Goal: Information Seeking & Learning: Learn about a topic

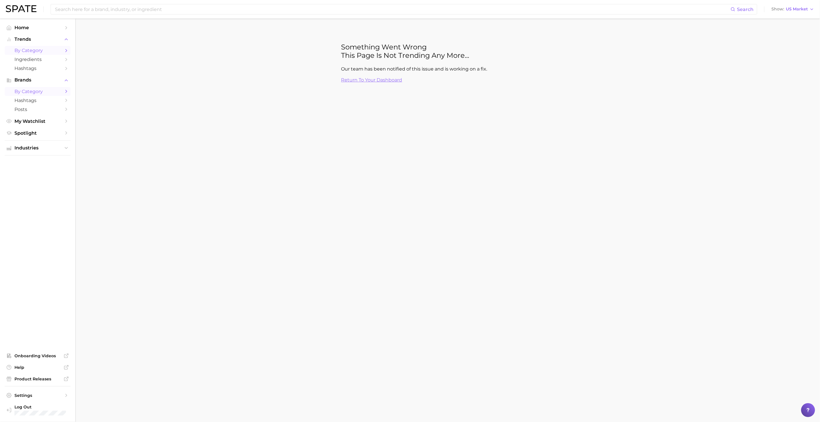
click at [65, 93] on icon "Sidebar" at bounding box center [66, 91] width 5 height 5
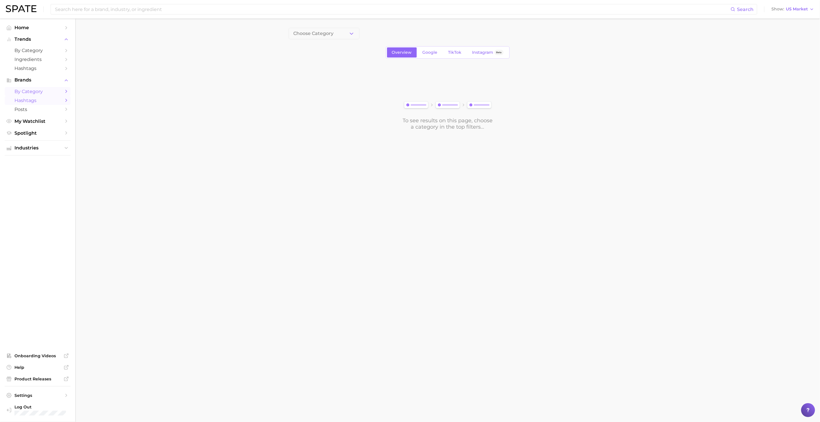
click at [56, 103] on span "Hashtags" at bounding box center [37, 100] width 46 height 5
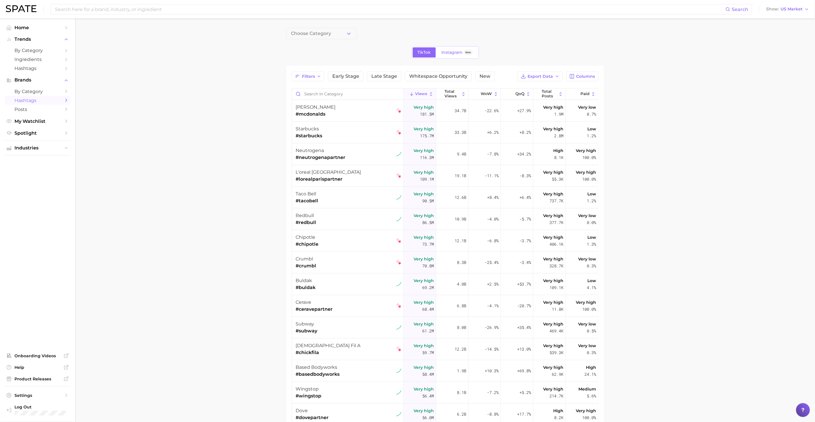
click at [339, 29] on button "Choose Category" at bounding box center [321, 34] width 71 height 12
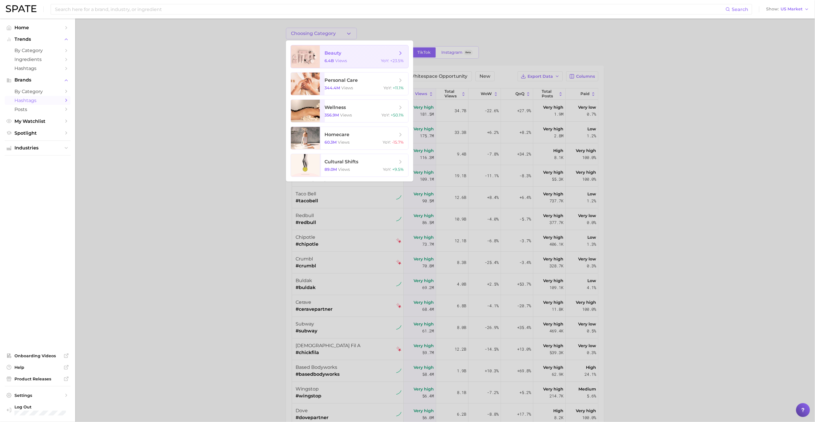
click at [369, 51] on span "beauty" at bounding box center [361, 53] width 73 height 6
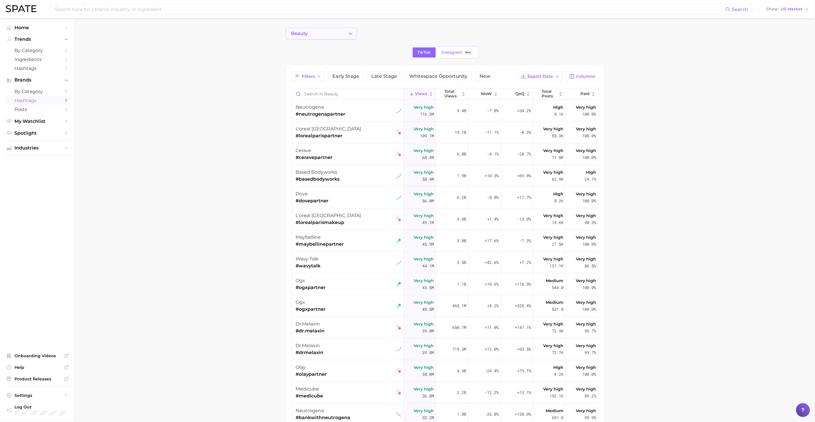
click at [349, 33] on icon "Change Category" at bounding box center [351, 34] width 6 height 6
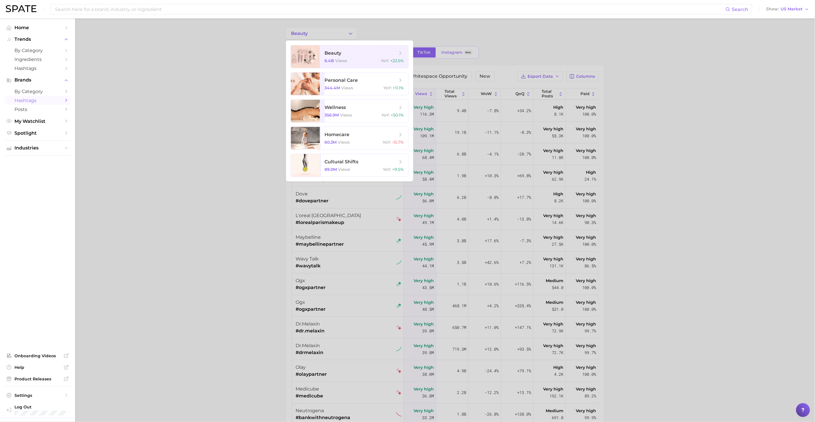
click at [365, 28] on div at bounding box center [407, 211] width 815 height 422
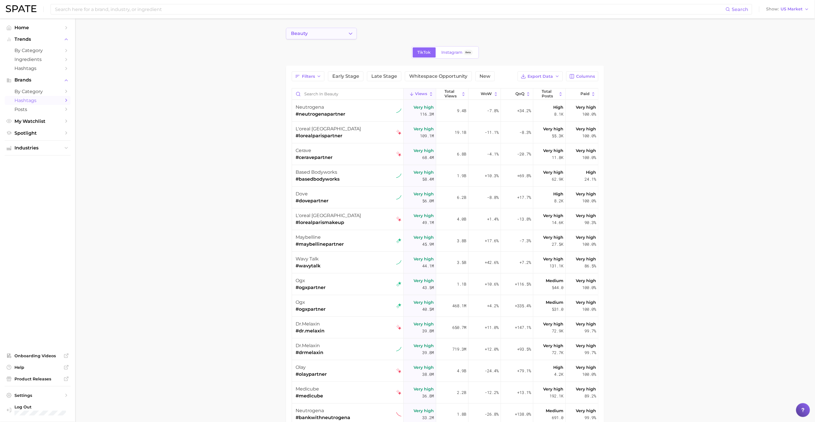
click at [346, 33] on button "beauty" at bounding box center [321, 34] width 71 height 12
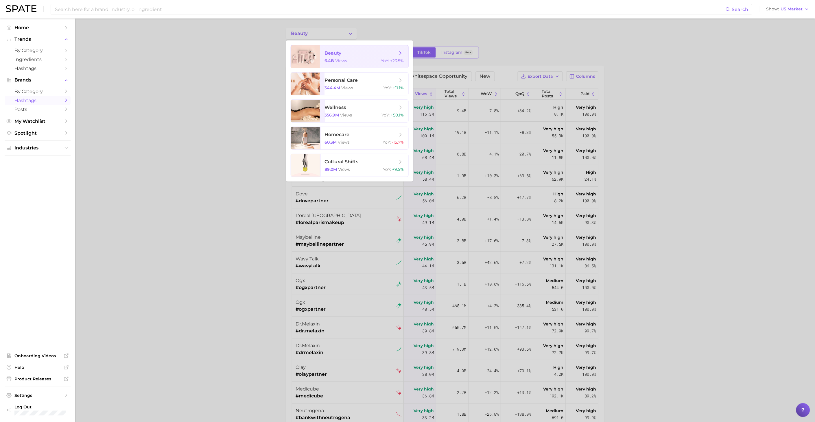
click at [400, 53] on icon at bounding box center [401, 53] width 6 height 6
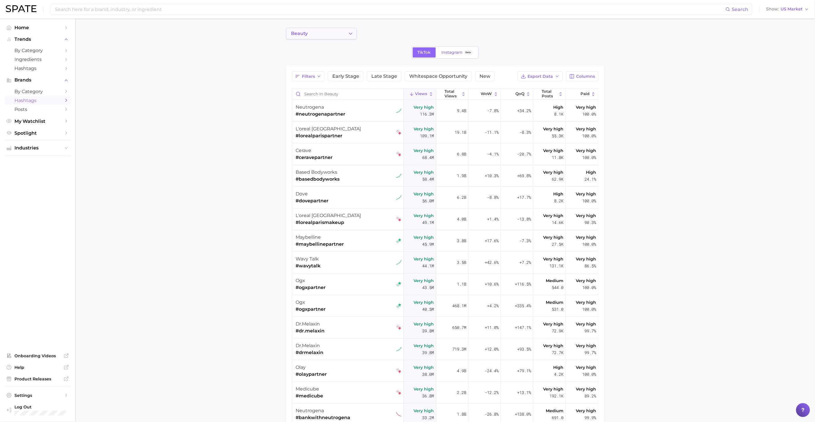
click at [350, 36] on icon "Change Category" at bounding box center [351, 34] width 6 height 6
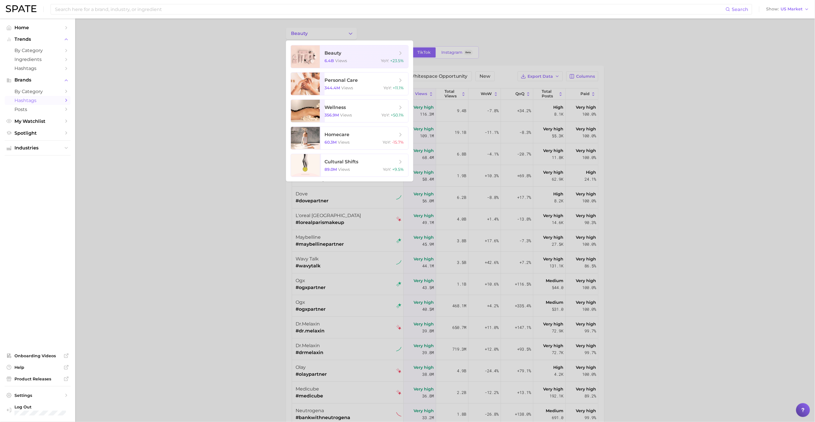
click at [246, 73] on div at bounding box center [407, 211] width 815 height 422
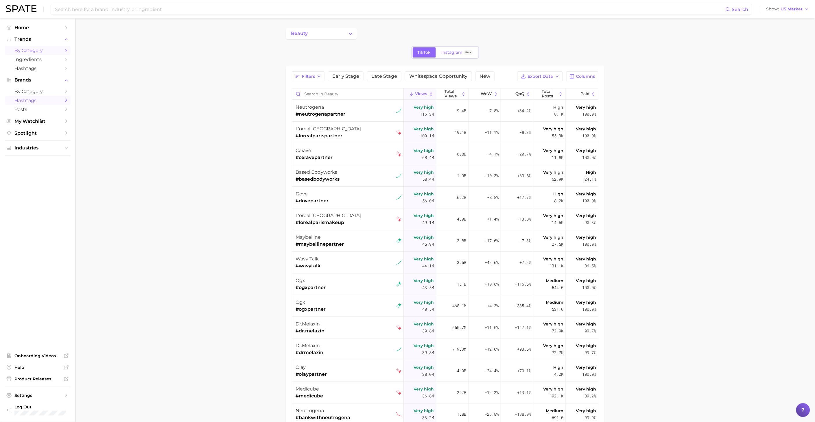
click at [53, 51] on span "by Category" at bounding box center [37, 50] width 46 height 5
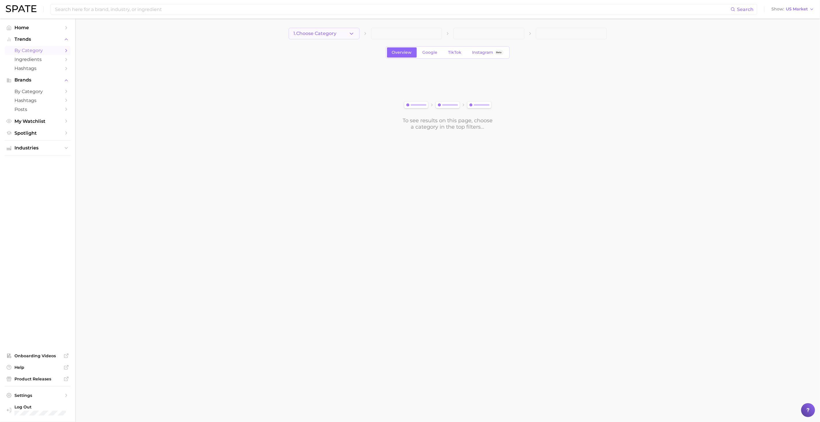
click at [347, 33] on button "1. Choose Category" at bounding box center [324, 34] width 71 height 12
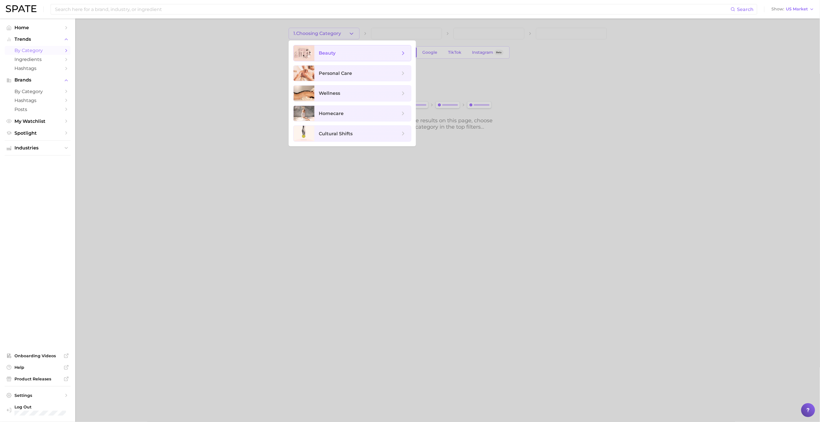
click at [351, 54] on span "beauty" at bounding box center [359, 53] width 81 height 6
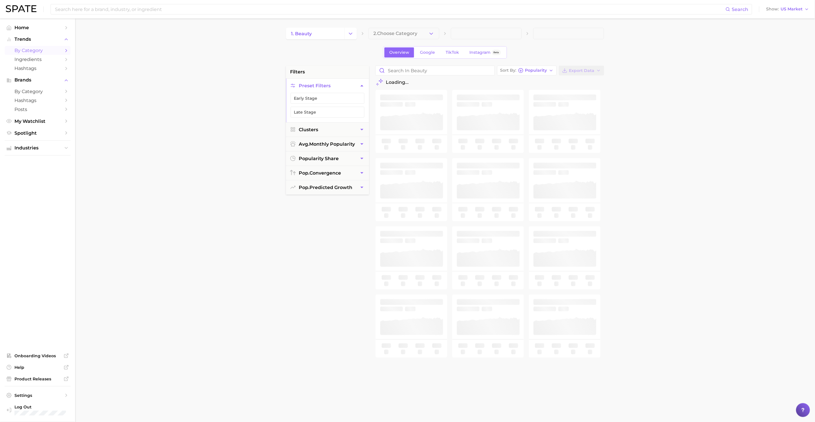
click at [436, 25] on main "1. beauty 2. Choose Category Overview Google TikTok Instagram Beta filters Pres…" at bounding box center [445, 238] width 740 height 439
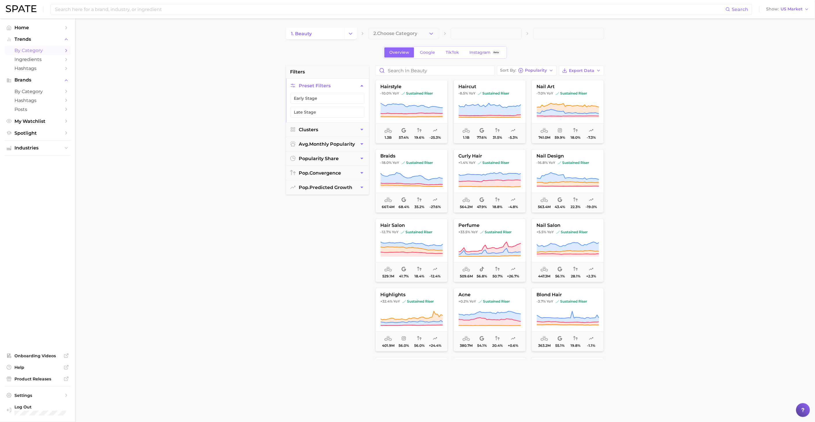
click at [433, 32] on icon "button" at bounding box center [432, 34] width 6 height 6
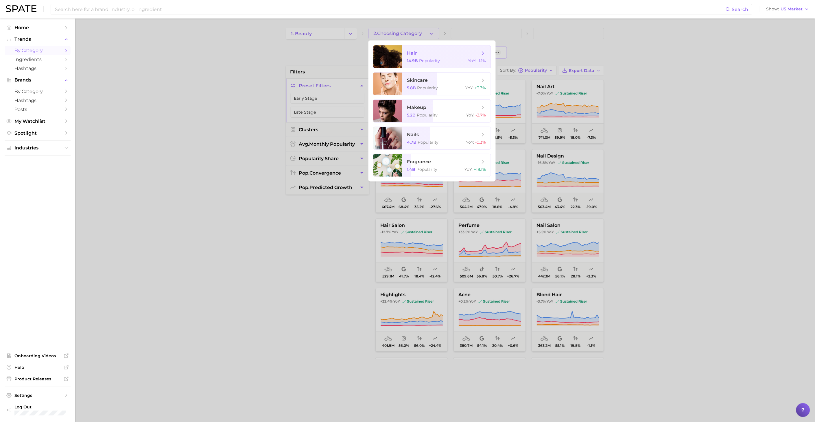
click at [462, 52] on span "hair" at bounding box center [443, 53] width 73 height 6
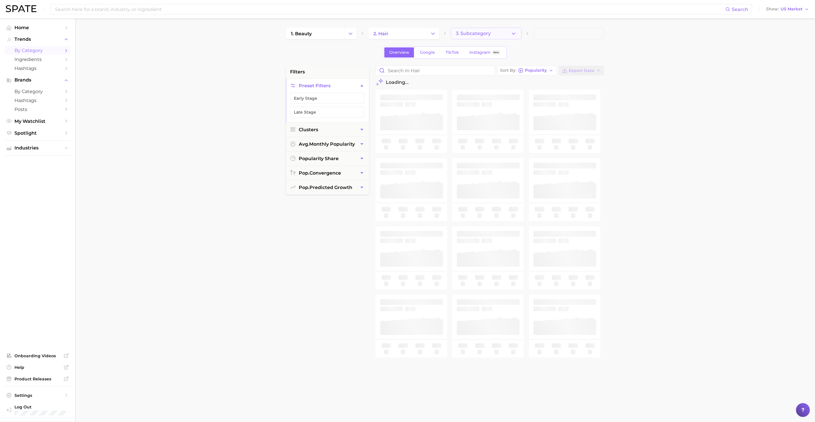
click at [517, 33] on button "3. Subcategory" at bounding box center [486, 34] width 71 height 12
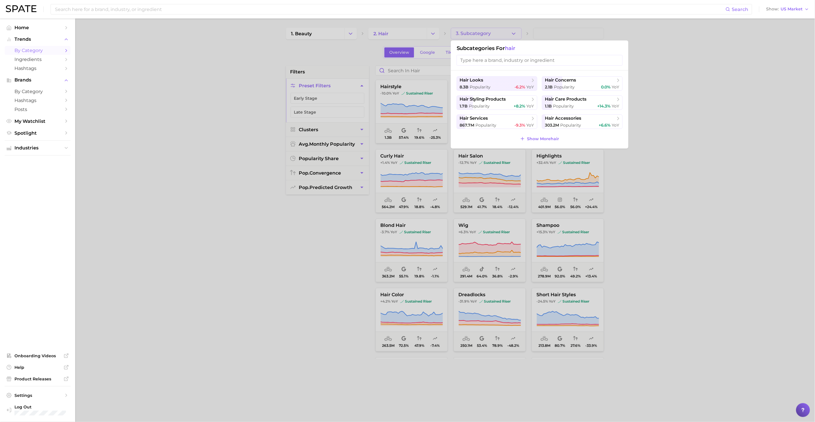
drag, startPoint x: 404, startPoint y: 33, endPoint x: 252, endPoint y: 70, distance: 156.3
click at [253, 69] on div at bounding box center [407, 211] width 815 height 422
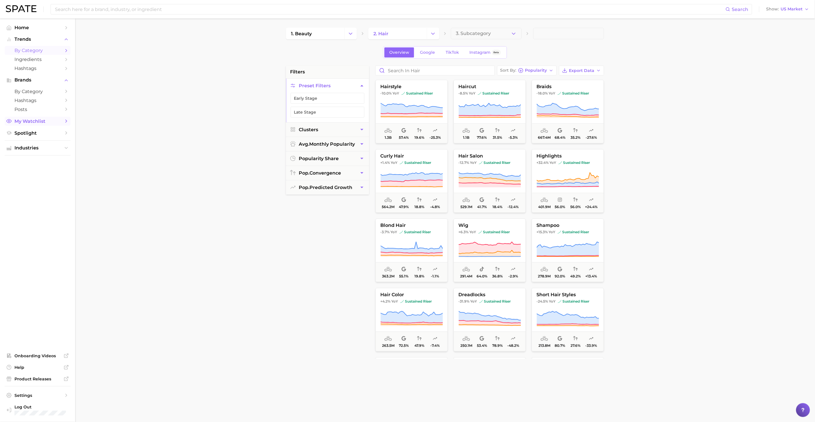
click at [65, 123] on icon "Sidebar" at bounding box center [66, 121] width 5 height 5
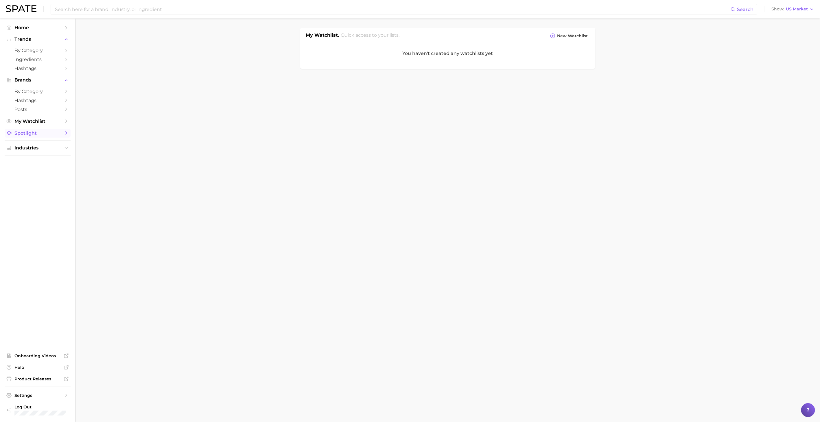
click at [66, 134] on polyline "Sidebar" at bounding box center [66, 133] width 1 height 3
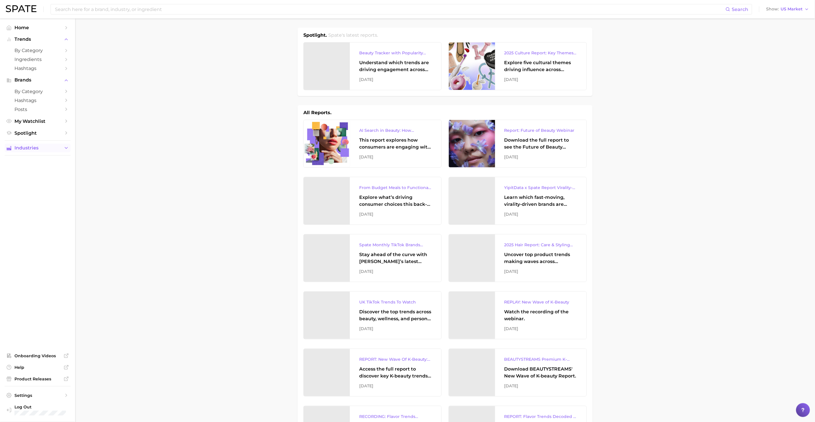
click at [65, 151] on icon "Sidebar" at bounding box center [66, 148] width 5 height 5
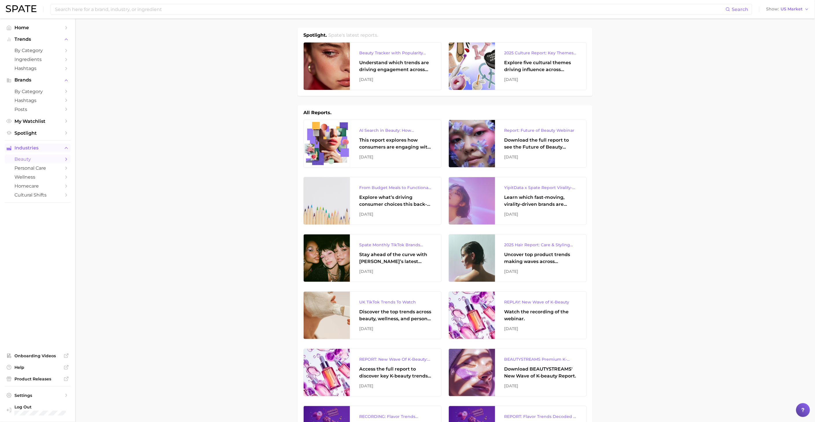
click at [41, 159] on link "beauty" at bounding box center [38, 159] width 66 height 9
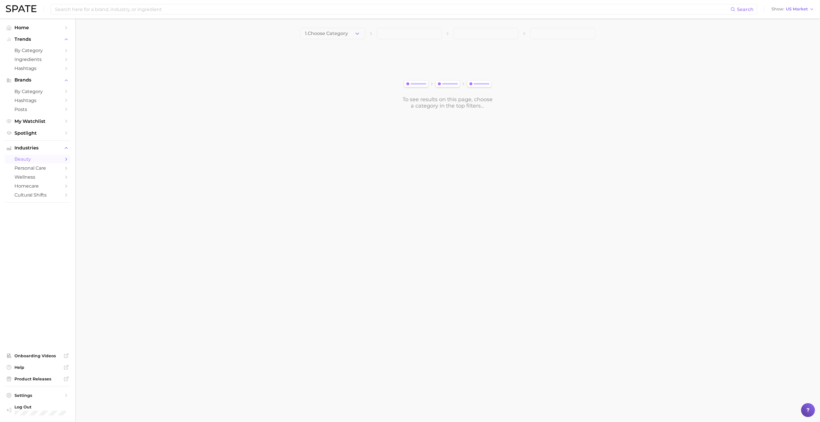
click at [337, 38] on button "1. Choose Category" at bounding box center [332, 34] width 65 height 12
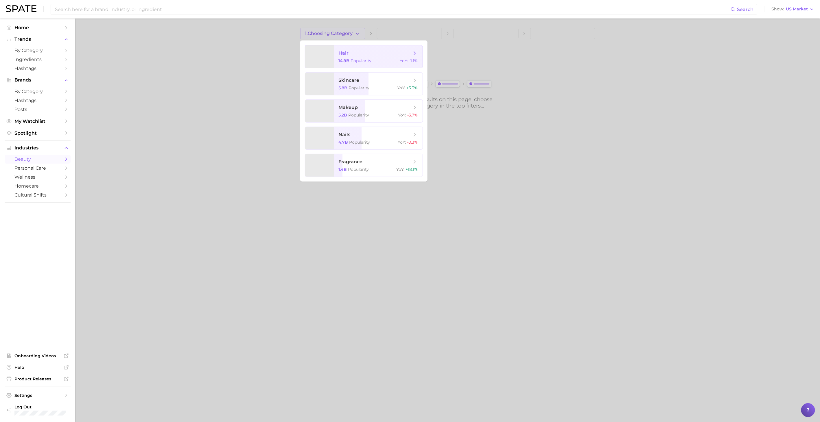
click at [338, 57] on span "hair 14.9b Popularity YoY : -1.1%" at bounding box center [378, 56] width 89 height 23
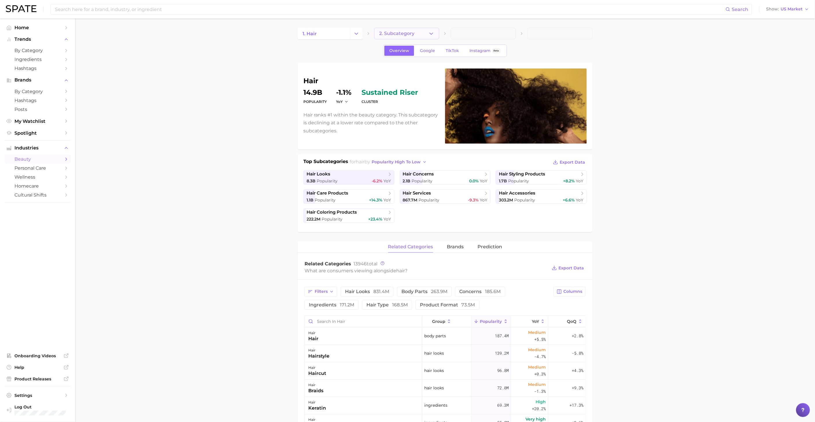
click at [424, 36] on button "2. Subcategory" at bounding box center [406, 34] width 65 height 12
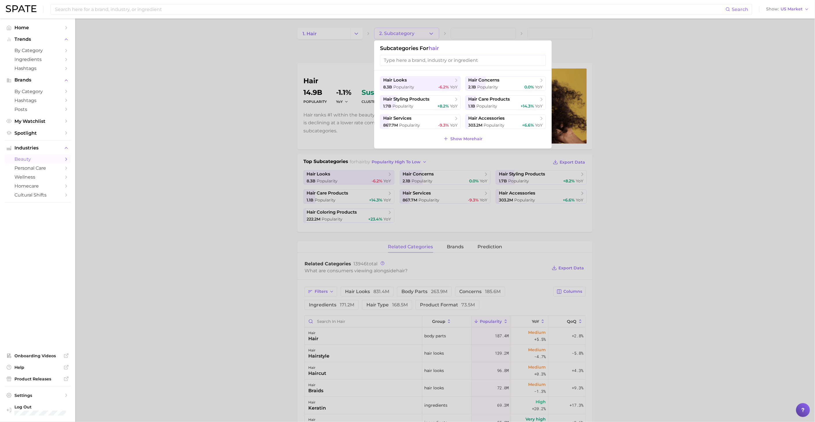
click at [267, 73] on div at bounding box center [407, 211] width 815 height 422
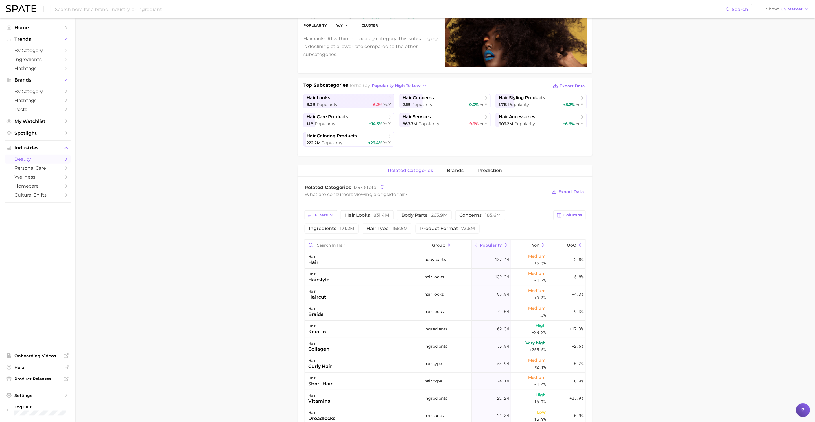
scroll to position [96, 0]
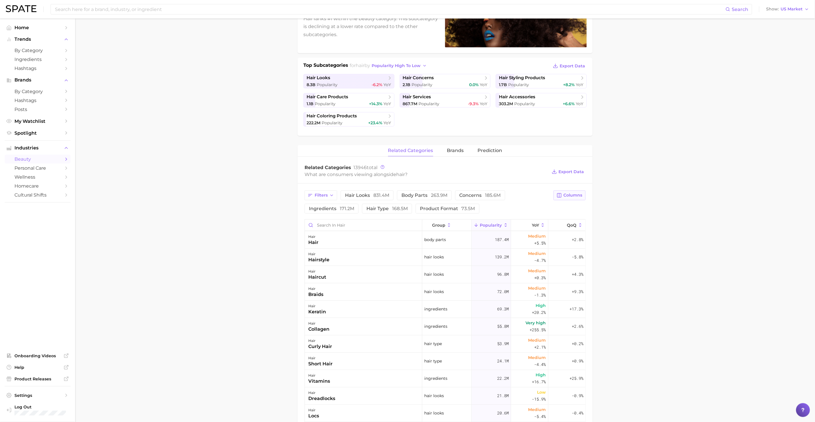
click at [568, 199] on button "Columns" at bounding box center [570, 196] width 32 height 10
click at [570, 197] on span "Columns" at bounding box center [573, 195] width 19 height 5
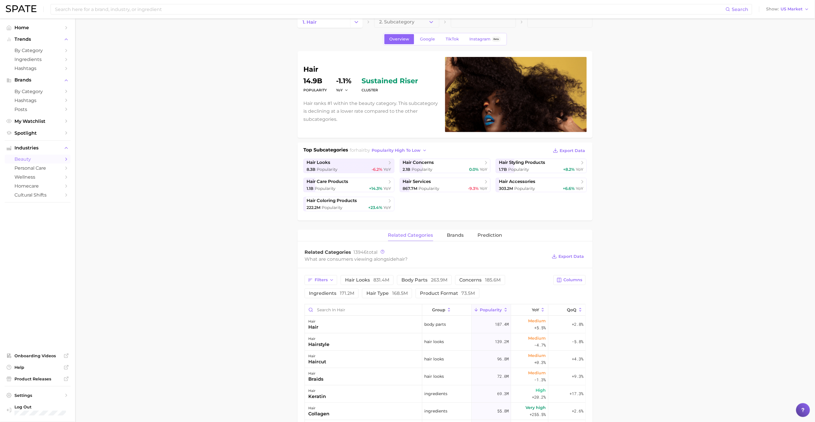
scroll to position [0, 0]
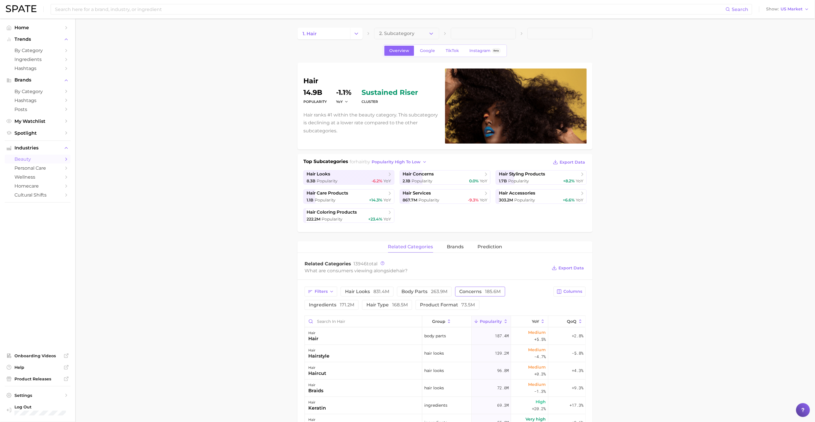
click at [475, 291] on span "concerns 185.6m" at bounding box center [480, 292] width 41 height 5
click at [483, 290] on span "concerns 185.6m" at bounding box center [480, 292] width 41 height 5
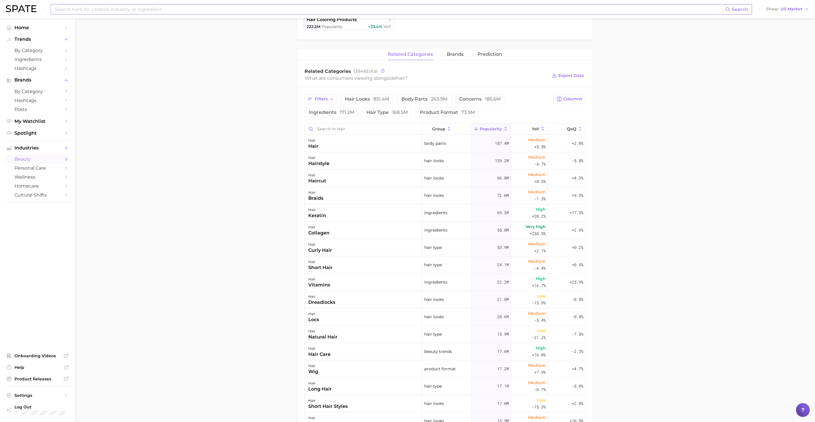
scroll to position [64, 0]
